Goal: Contribute content: Contribute content

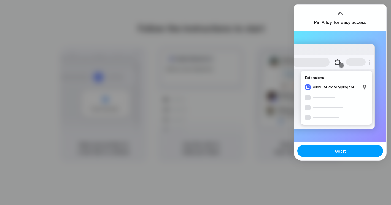
click at [326, 152] on button "Got it" at bounding box center [341, 151] width 86 height 12
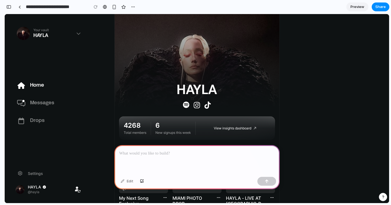
scroll to position [30, 0]
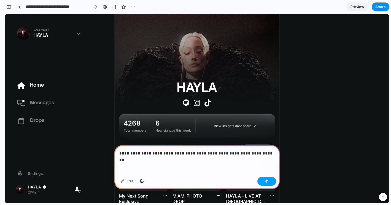
click at [266, 179] on div "button" at bounding box center [267, 181] width 4 height 4
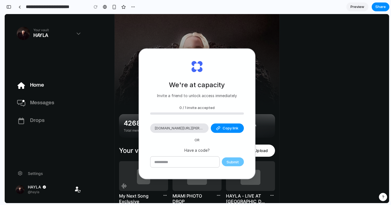
click at [211, 164] on input "text" at bounding box center [185, 161] width 69 height 11
type input "********"
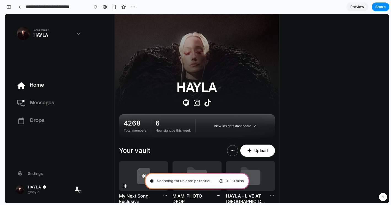
click at [194, 181] on span "Scanning for unicorn potential" at bounding box center [183, 181] width 53 height 6
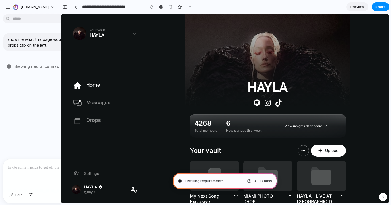
type input "**********"
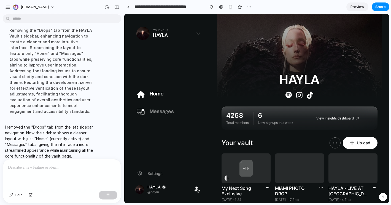
scroll to position [0, 0]
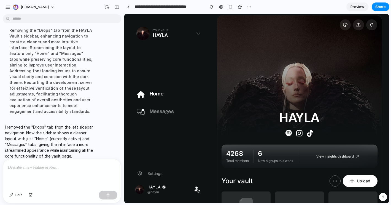
click at [63, 168] on p at bounding box center [62, 167] width 108 height 7
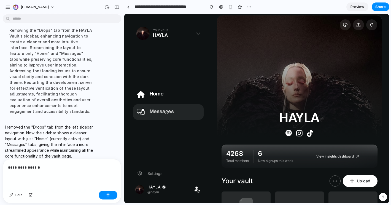
click at [140, 111] on icon at bounding box center [140, 112] width 9 height 7
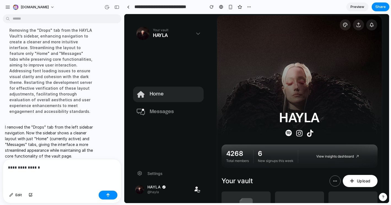
click at [143, 99] on button "Home" at bounding box center [168, 94] width 71 height 15
click at [106, 194] on button "button" at bounding box center [108, 195] width 19 height 9
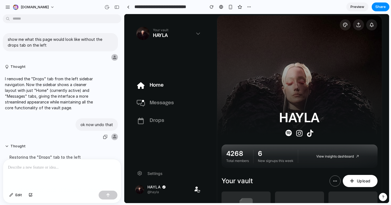
scroll to position [127, 0]
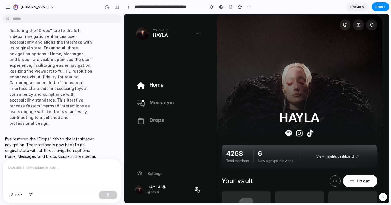
click at [60, 168] on p at bounding box center [62, 167] width 108 height 7
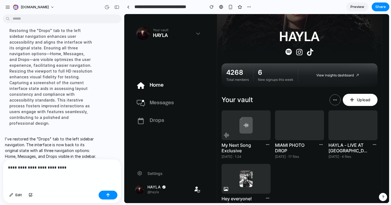
scroll to position [83, 0]
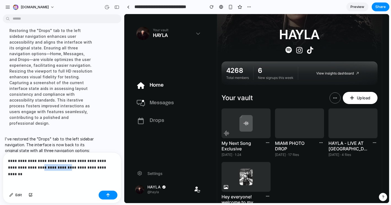
drag, startPoint x: 65, startPoint y: 167, endPoint x: 40, endPoint y: 168, distance: 24.6
click at [40, 168] on p "**********" at bounding box center [62, 163] width 108 height 13
click at [95, 167] on p "**********" at bounding box center [62, 163] width 108 height 13
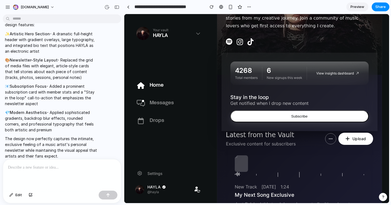
scroll to position [77, 0]
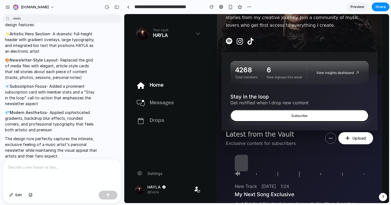
click at [359, 8] on span "Preview" at bounding box center [358, 7] width 14 height 6
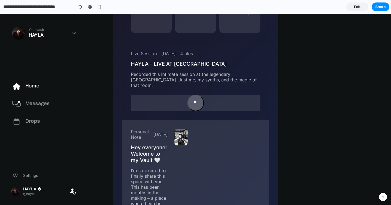
scroll to position [464, 0]
